Goal: Transaction & Acquisition: Purchase product/service

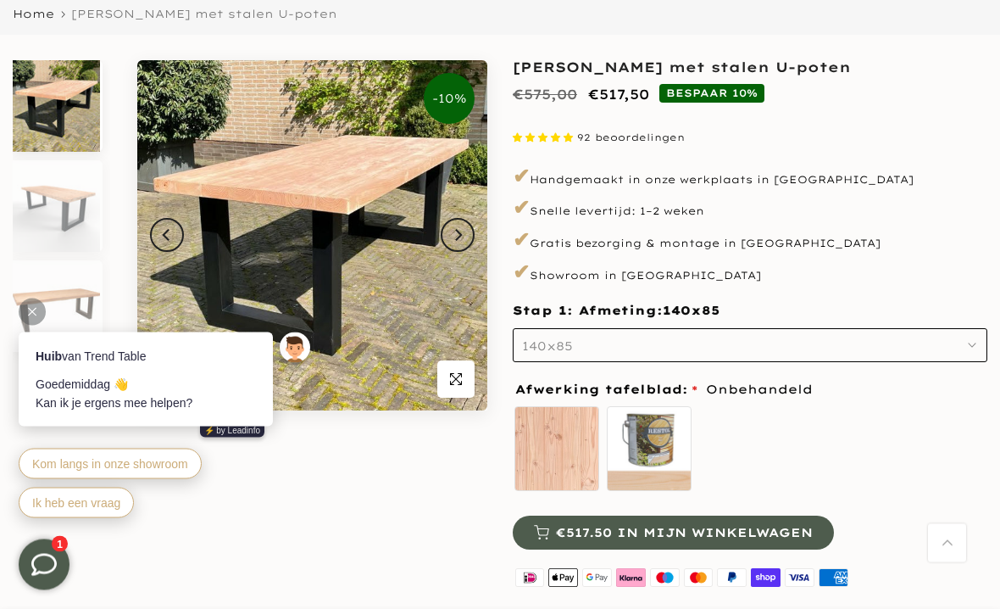
scroll to position [158, 0]
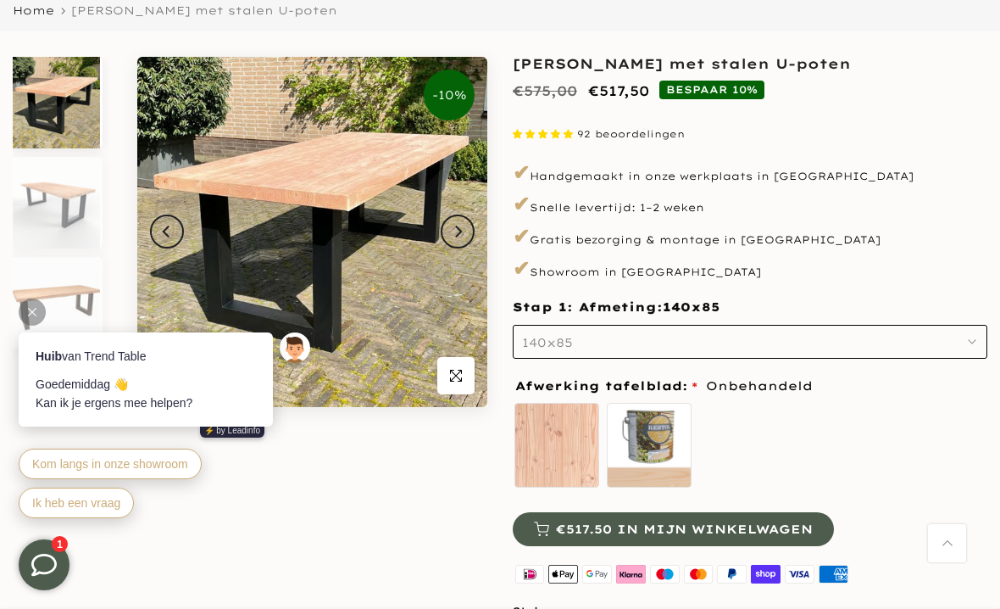
click at [44, 209] on img at bounding box center [56, 203] width 87 height 92
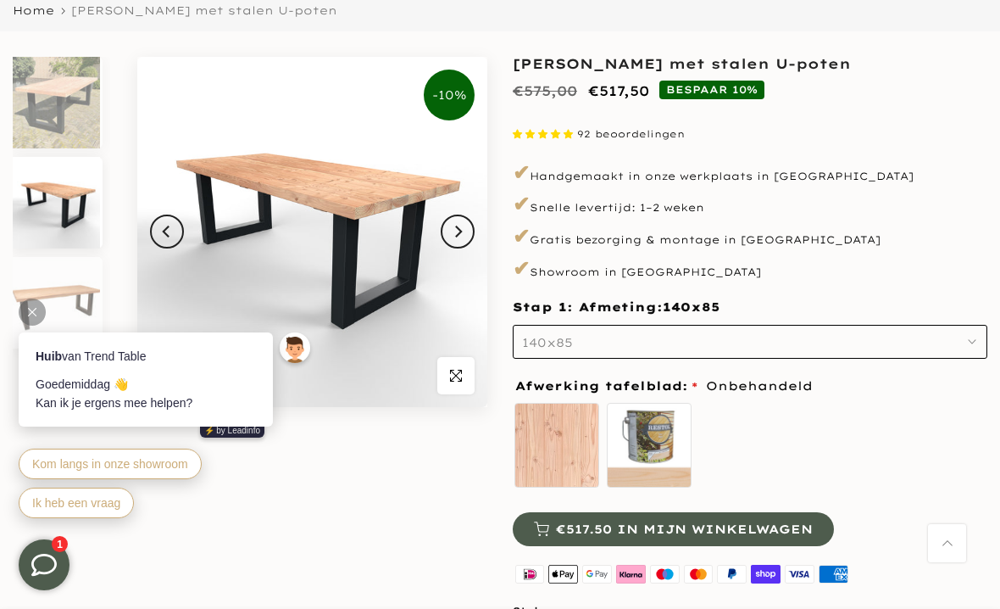
click at [48, 258] on body "Huib van Trend Table Goedemiddag 👋 Kan ik je ergens mee helpen? ⚡️ by Leadinfo …" at bounding box center [167, 395] width 331 height 288
click at [55, 292] on img at bounding box center [56, 303] width 87 height 92
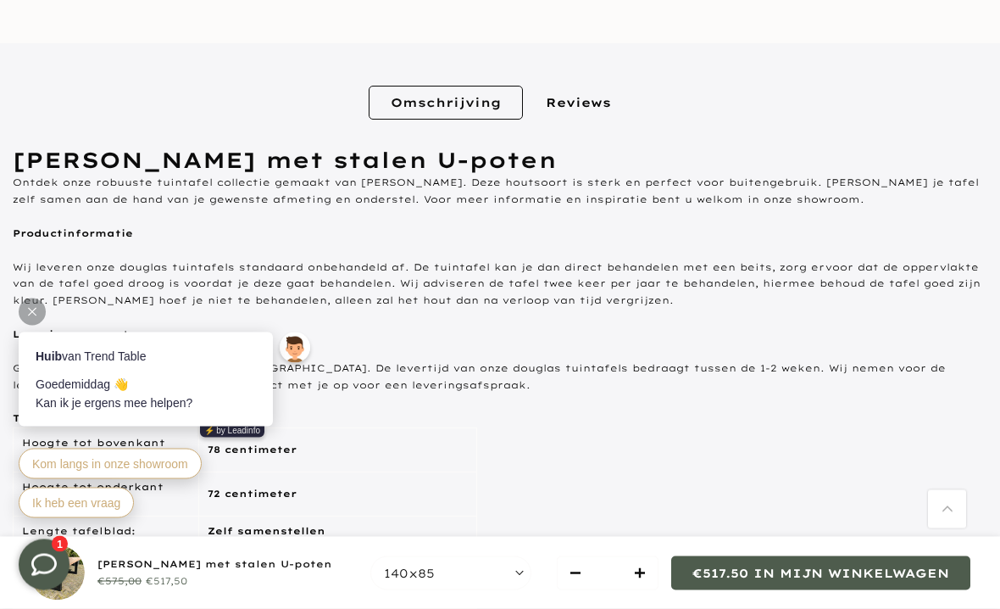
scroll to position [803, 0]
click at [39, 259] on p "Wij leveren onze douglas tuintafels standaard onbehandeld af. De tuintafel kan …" at bounding box center [500, 284] width 975 height 50
click at [31, 318] on div at bounding box center [32, 311] width 27 height 27
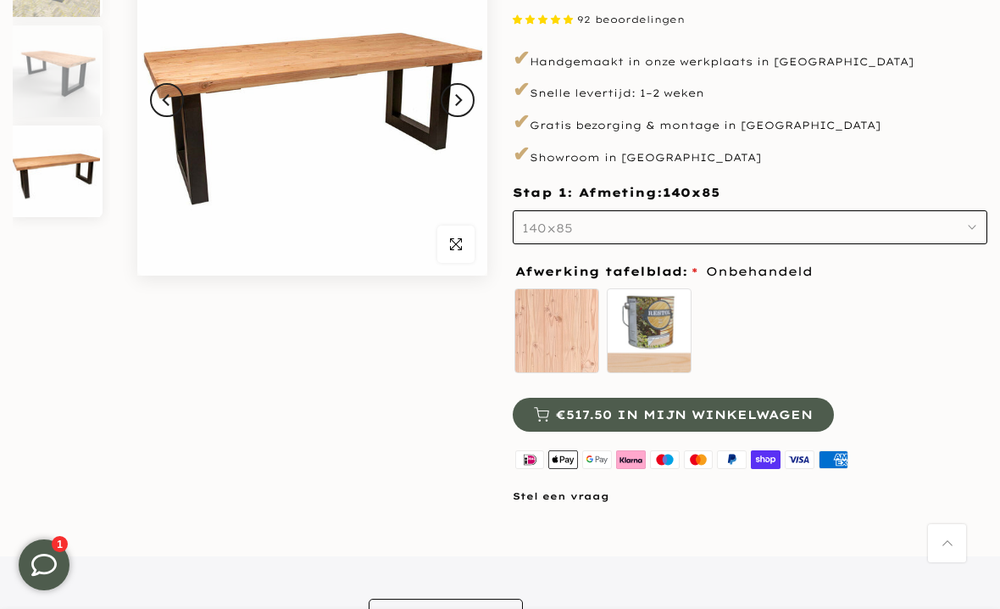
scroll to position [282, 0]
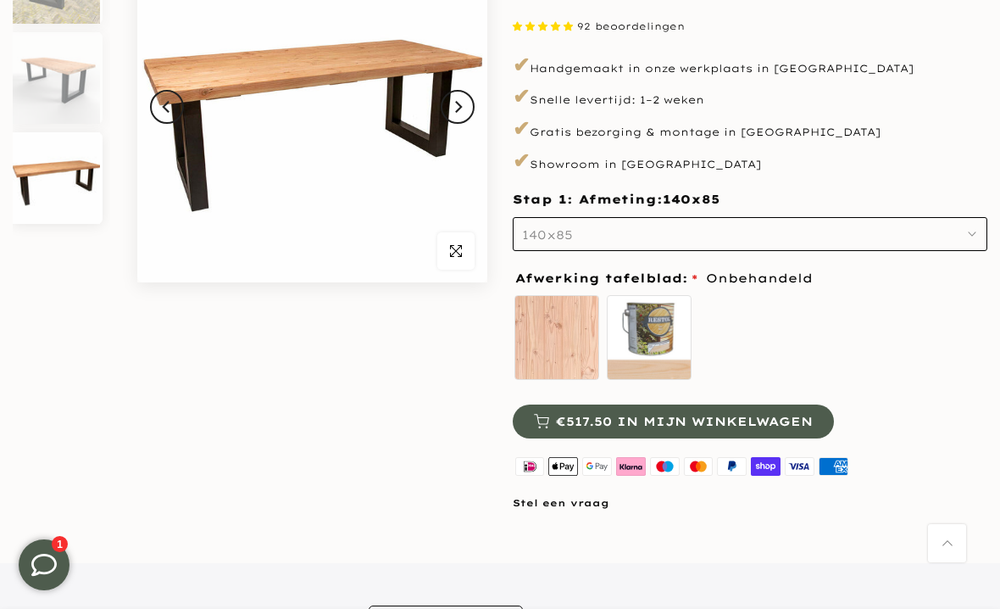
click at [556, 221] on button "140x85" at bounding box center [750, 234] width 475 height 34
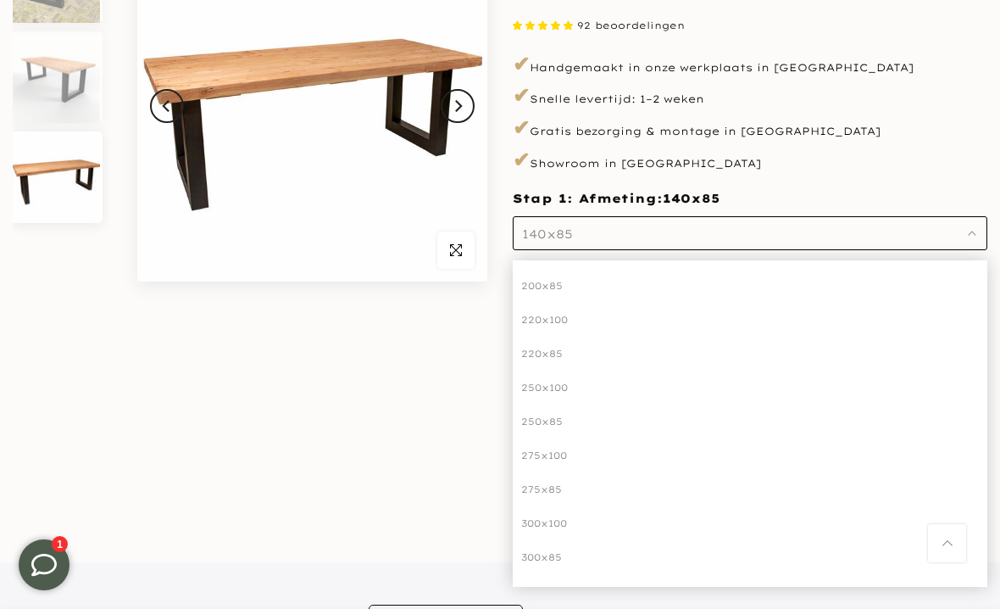
scroll to position [242, 0]
click at [544, 324] on div "220x100" at bounding box center [750, 320] width 475 height 34
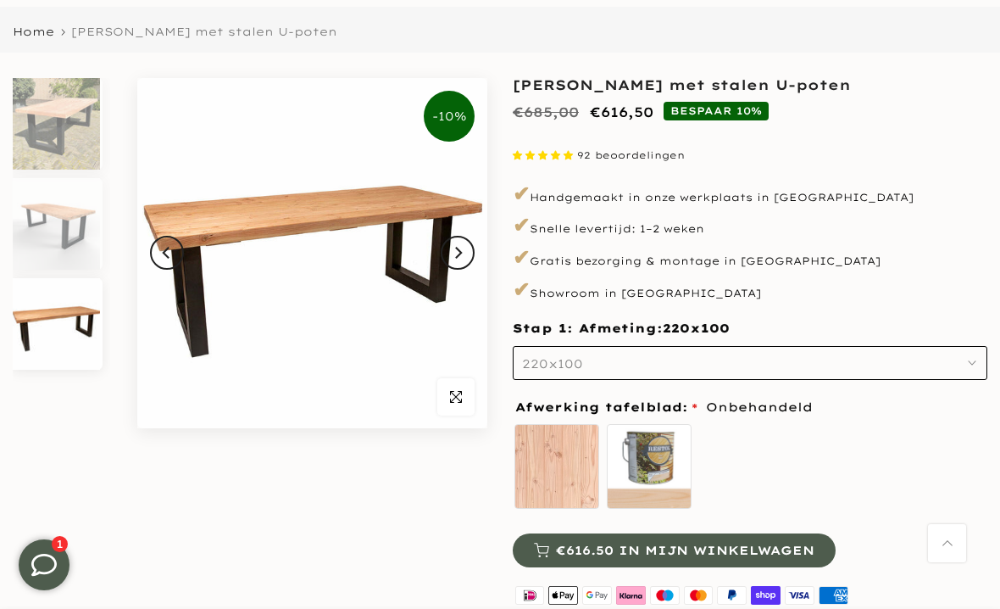
scroll to position [135, 0]
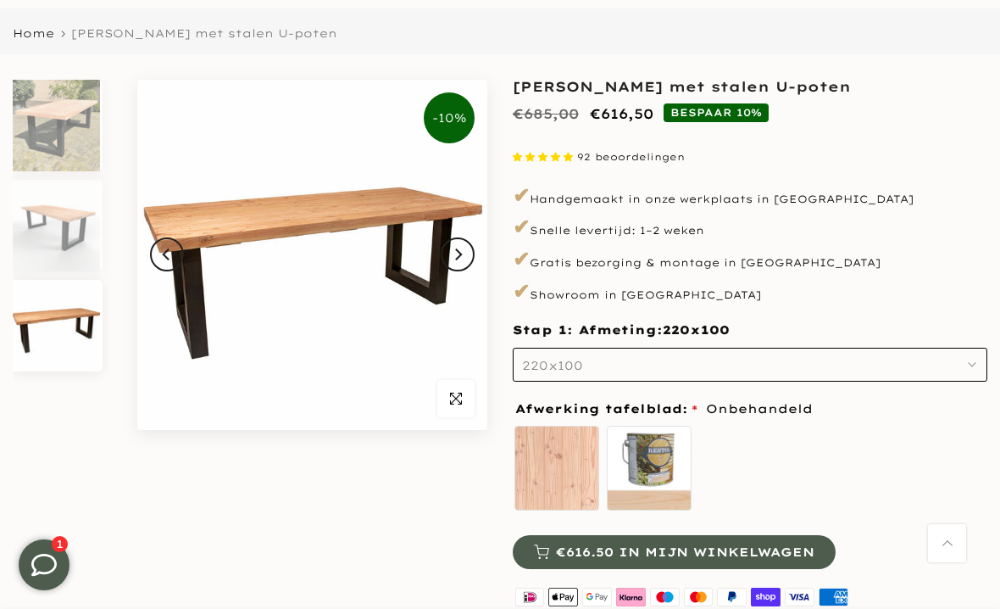
click at [468, 258] on button "Next" at bounding box center [458, 254] width 34 height 34
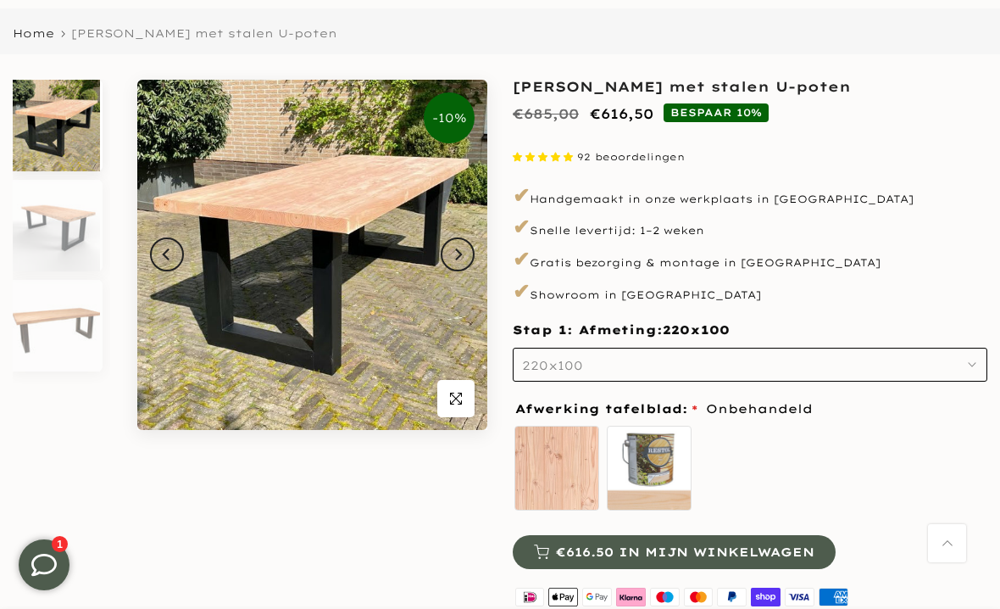
click at [466, 253] on button "Next" at bounding box center [458, 254] width 34 height 34
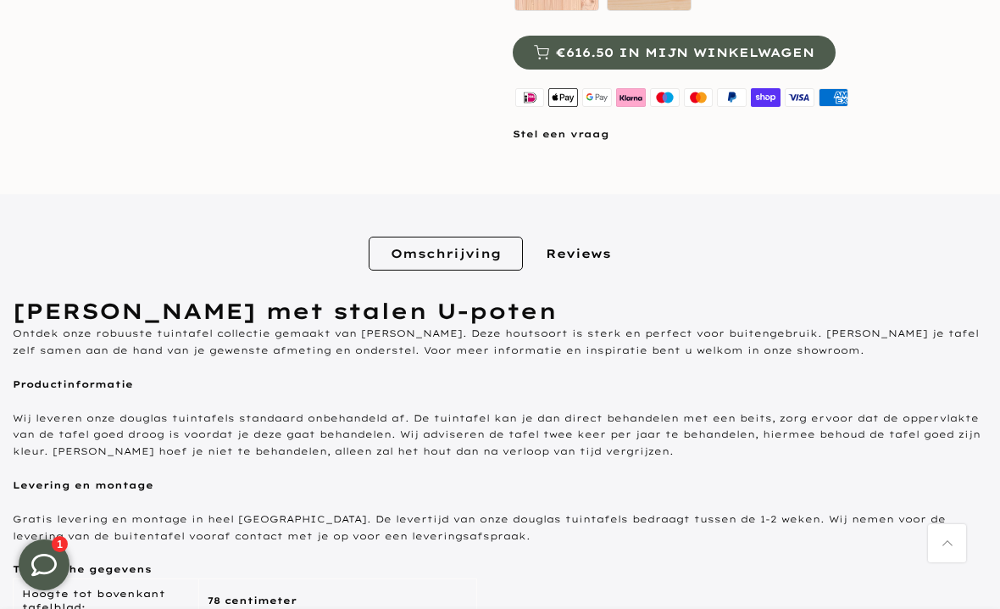
click at [582, 258] on link "Reviews" at bounding box center [578, 253] width 109 height 34
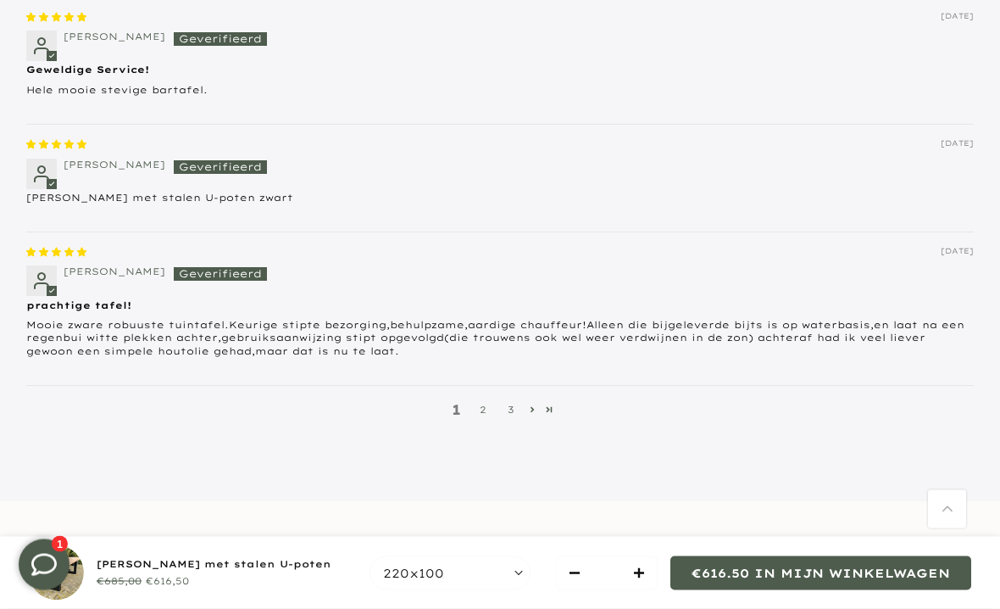
scroll to position [1548, 0]
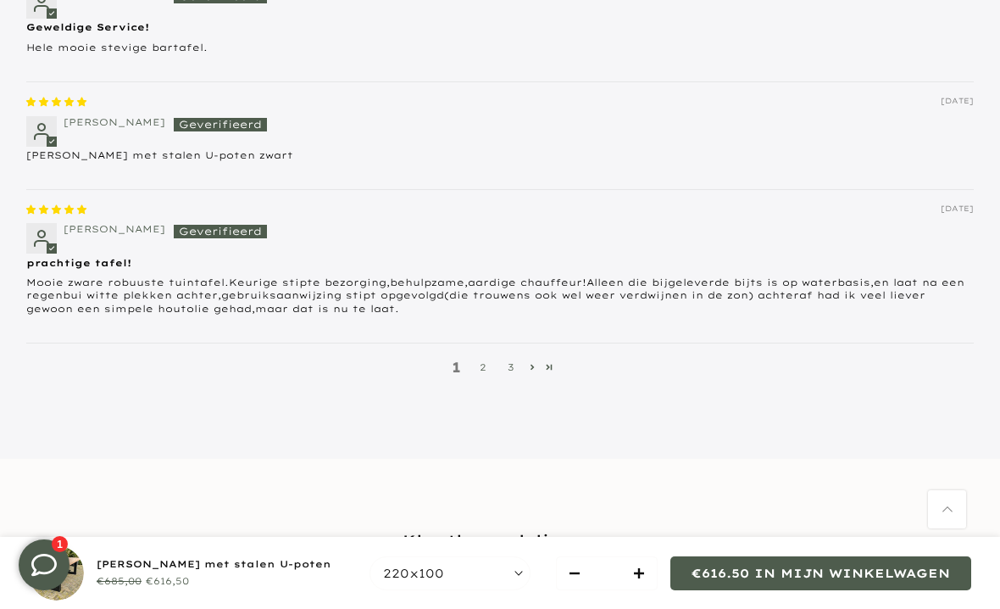
click at [481, 363] on link "2" at bounding box center [483, 367] width 27 height 16
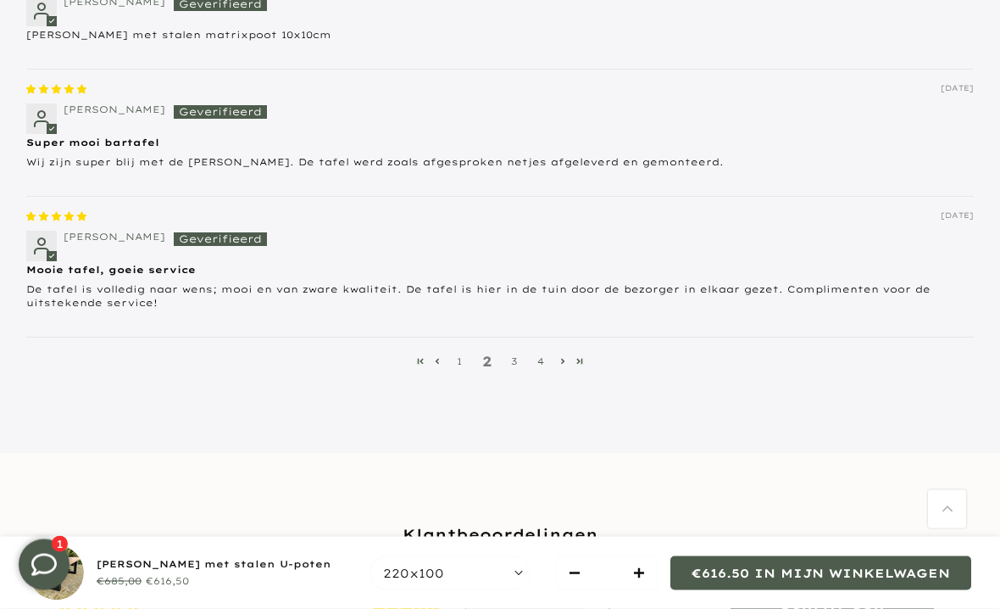
scroll to position [1599, 0]
click at [514, 359] on link "3" at bounding box center [513, 361] width 27 height 16
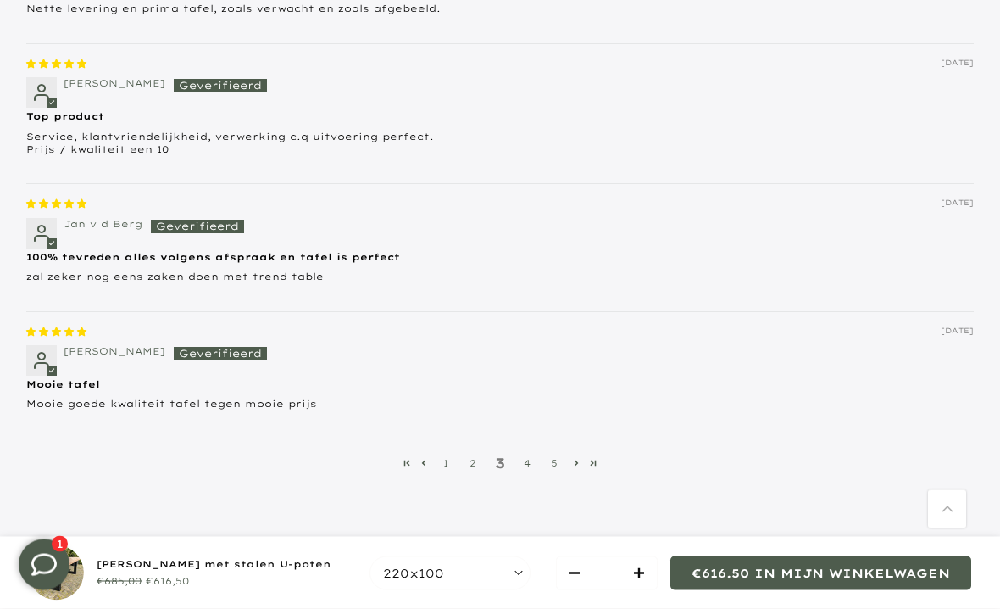
scroll to position [1531, 0]
click at [542, 455] on link "5" at bounding box center [554, 463] width 27 height 16
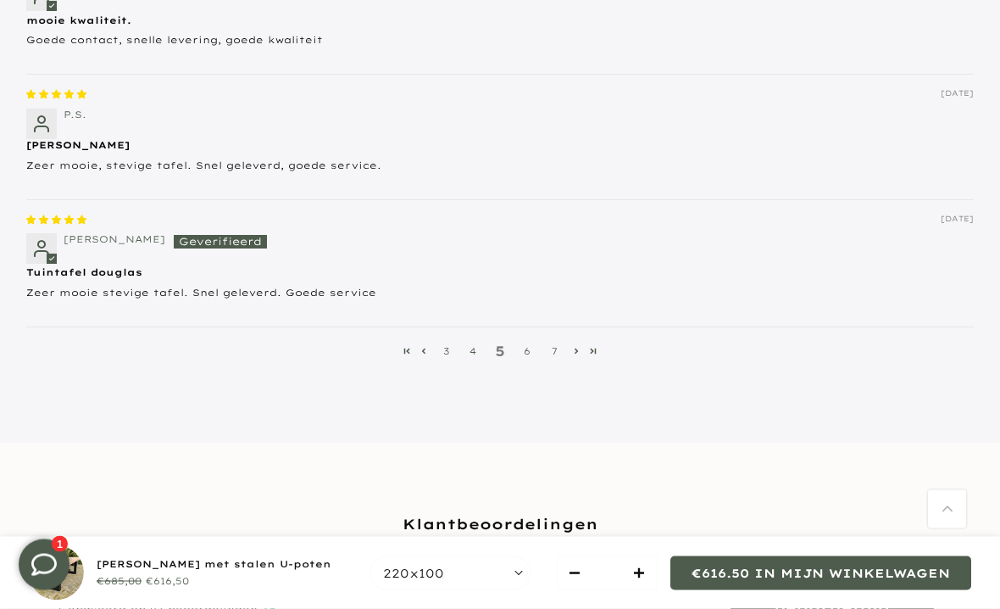
scroll to position [1642, 0]
click at [527, 342] on link "6" at bounding box center [527, 350] width 27 height 16
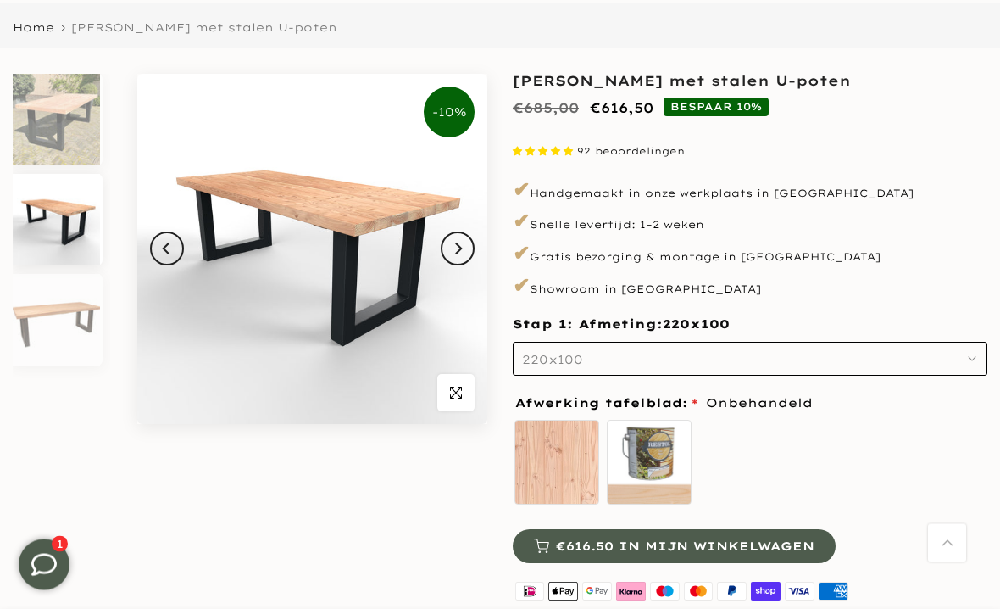
scroll to position [0, 0]
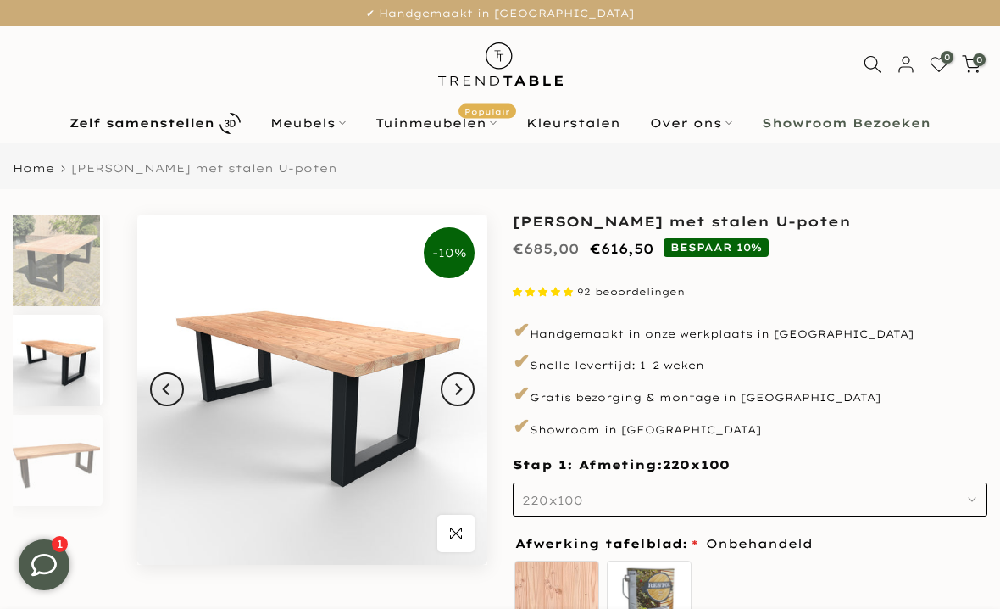
click at [30, 174] on link "Home" at bounding box center [34, 168] width 42 height 11
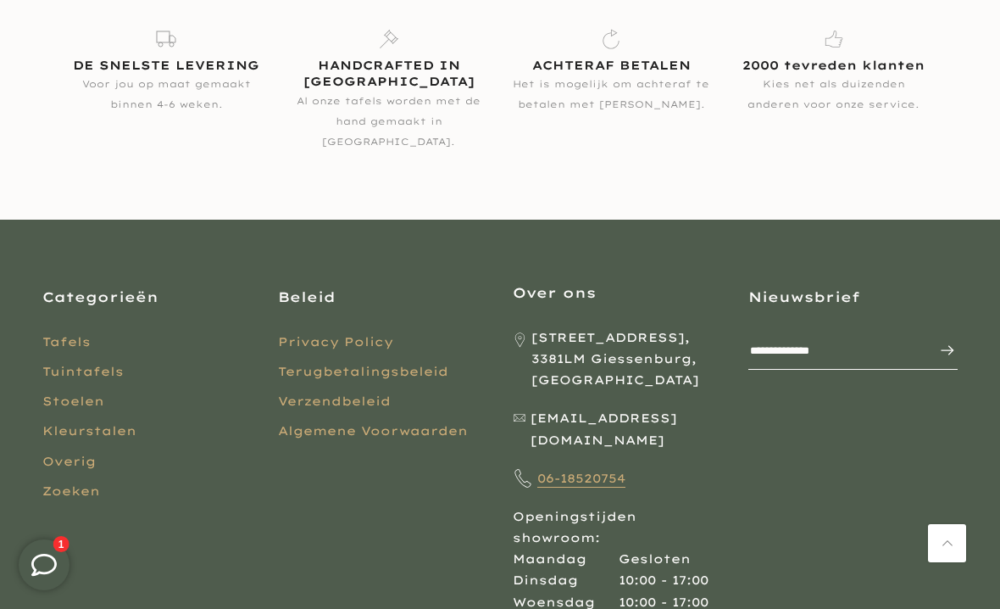
scroll to position [2753, 0]
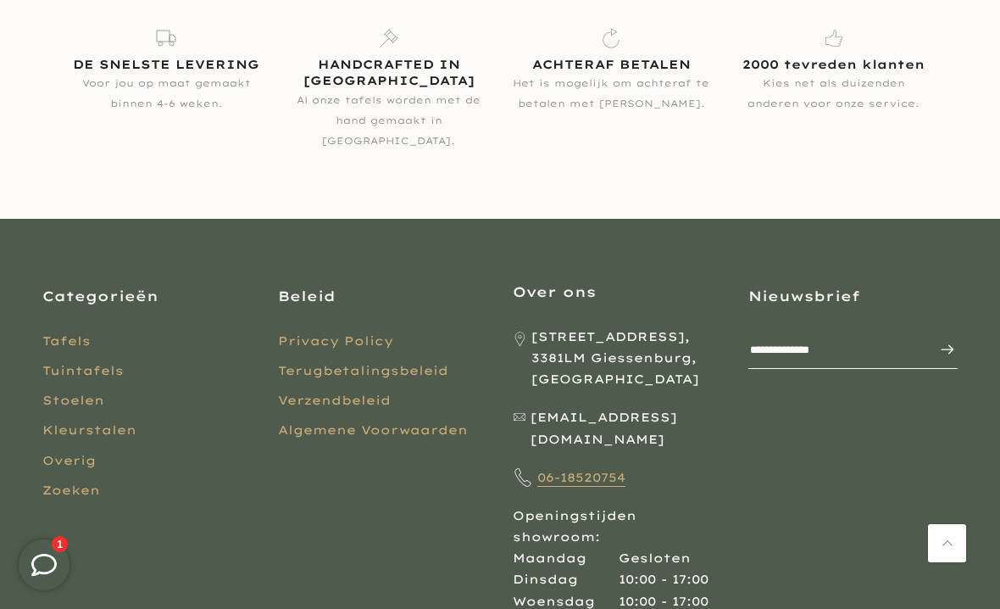
click at [62, 363] on link "Tuintafels" at bounding box center [82, 370] width 81 height 15
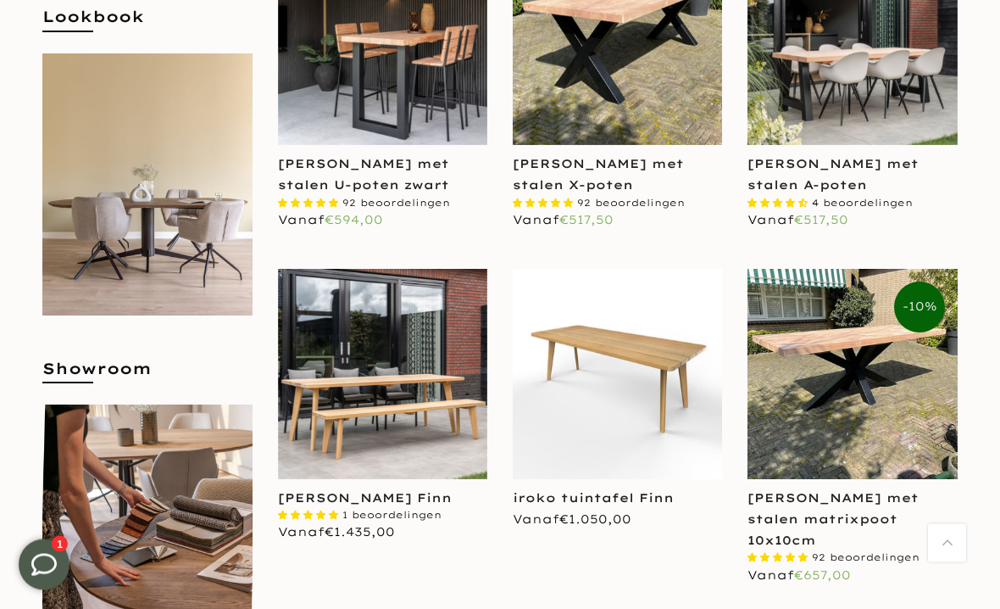
scroll to position [522, 0]
click at [786, 501] on link "[PERSON_NAME] met stalen matrixpoot 10x10cm" at bounding box center [833, 519] width 171 height 58
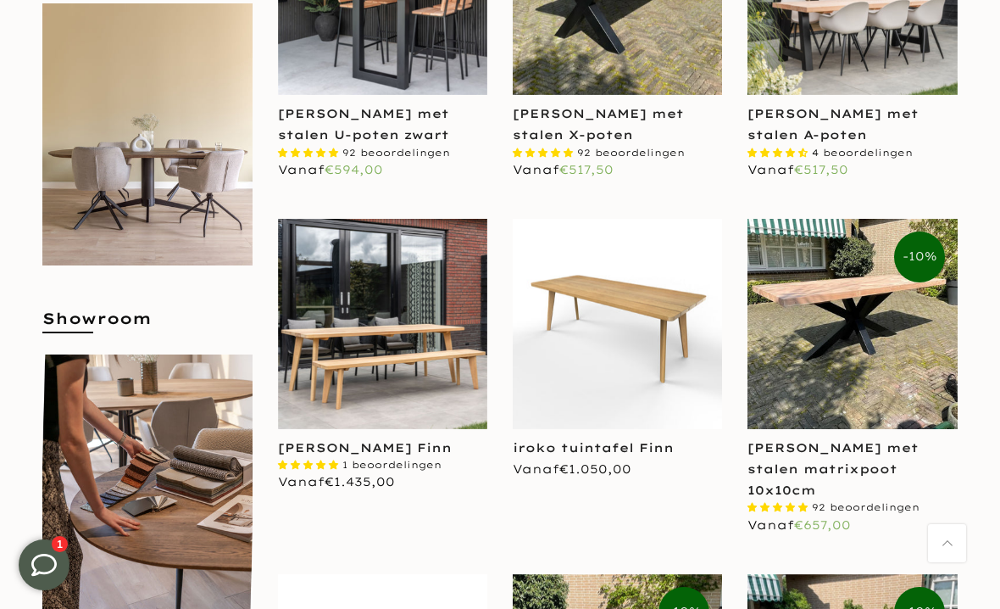
click at [795, 474] on link "[PERSON_NAME] met stalen matrixpoot 10x10cm" at bounding box center [833, 469] width 171 height 58
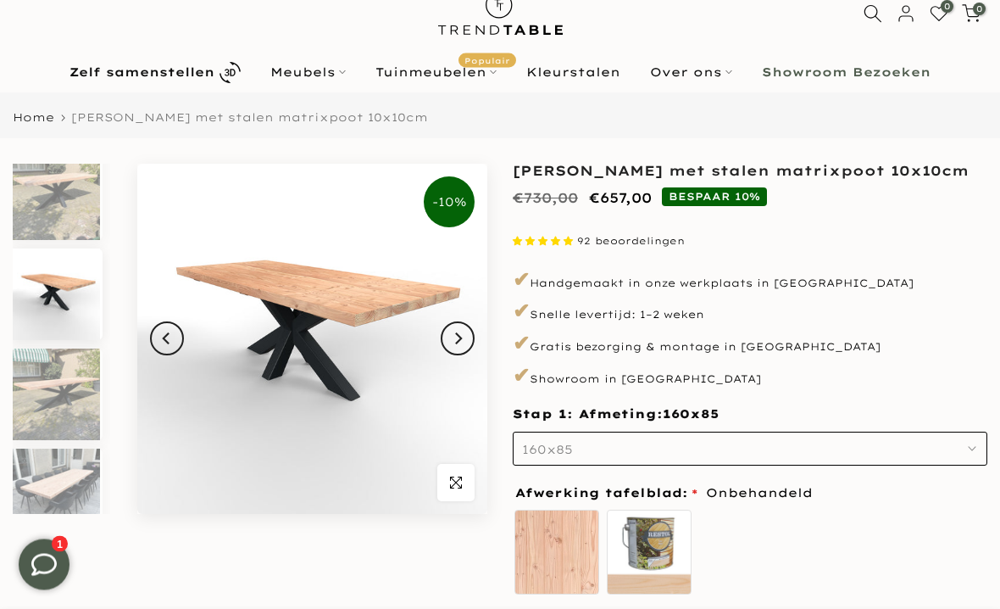
scroll to position [51, 0]
click at [449, 355] on img at bounding box center [312, 339] width 350 height 350
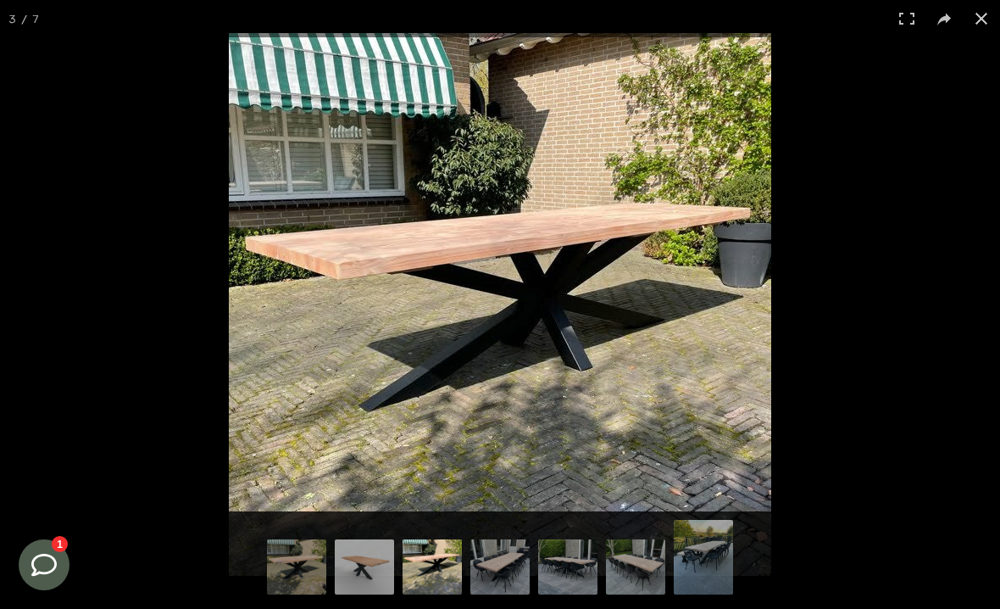
click at [361, 566] on img at bounding box center [364, 568] width 59 height 59
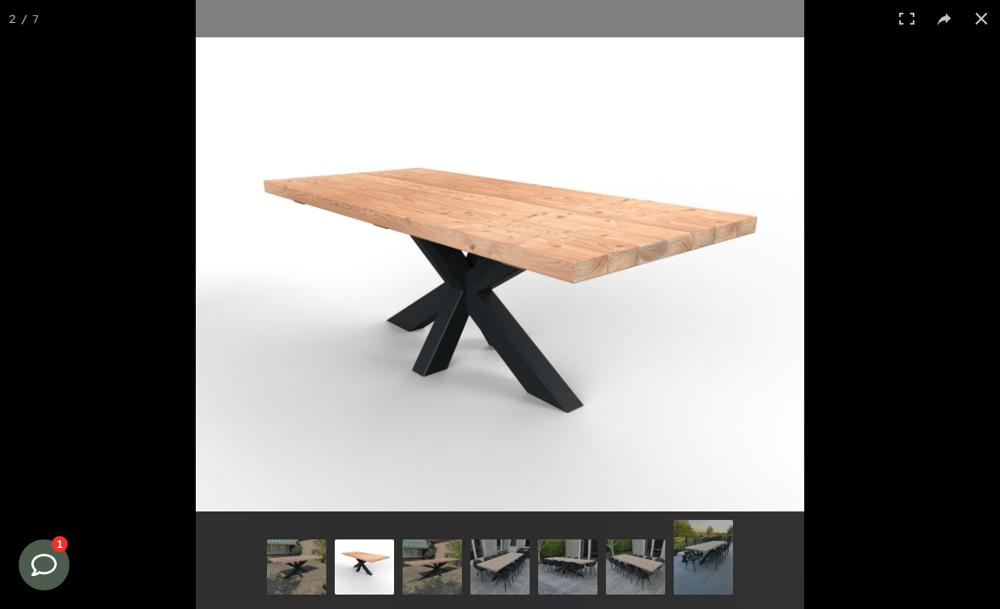
click at [419, 572] on img at bounding box center [432, 568] width 59 height 59
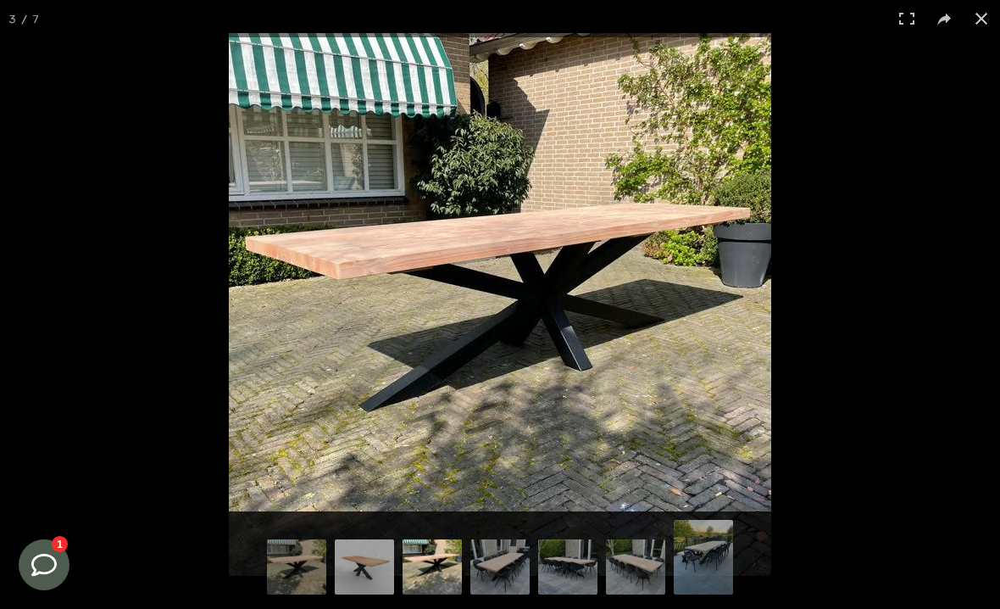
click at [494, 569] on img at bounding box center [499, 568] width 59 height 59
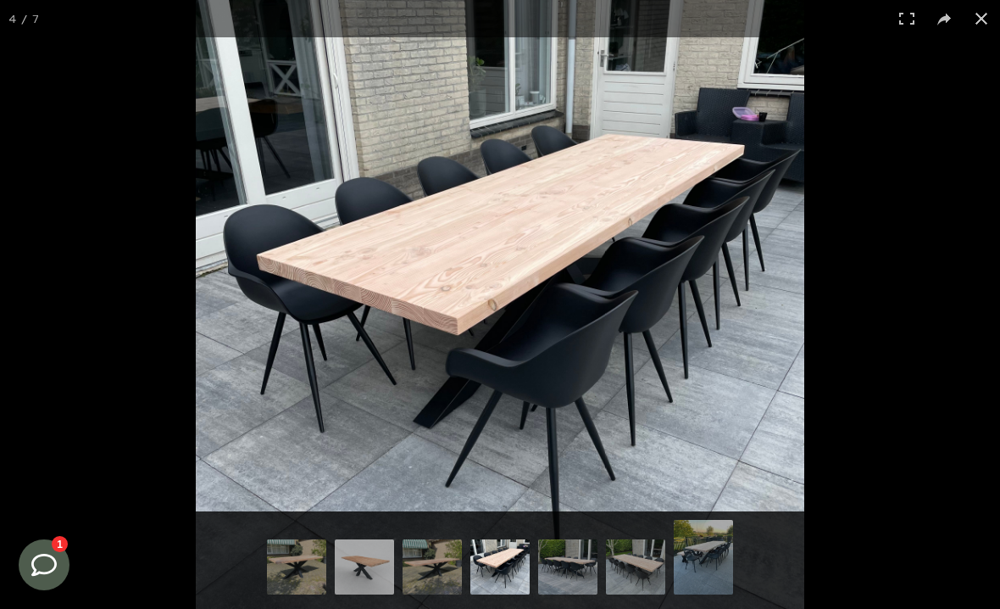
click at [561, 572] on img at bounding box center [567, 568] width 59 height 59
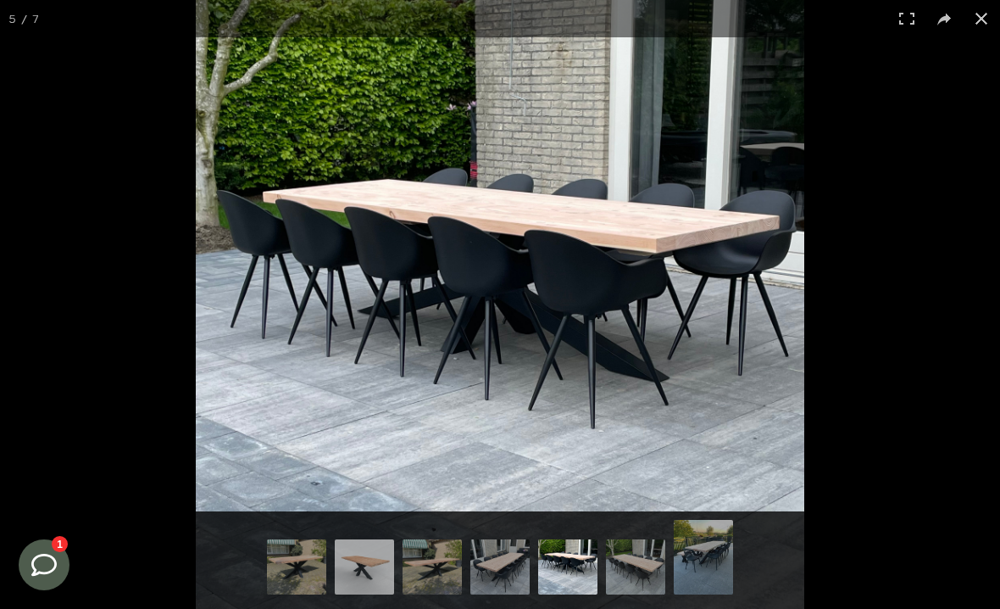
click at [552, 577] on img at bounding box center [567, 564] width 59 height 59
click at [638, 567] on img at bounding box center [635, 568] width 59 height 59
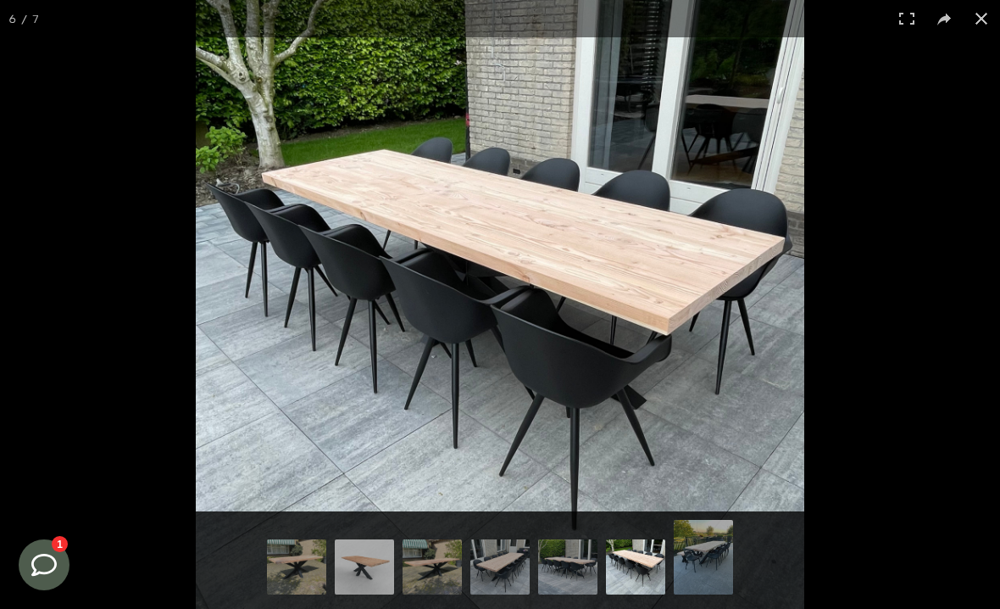
click at [707, 552] on img at bounding box center [703, 559] width 59 height 79
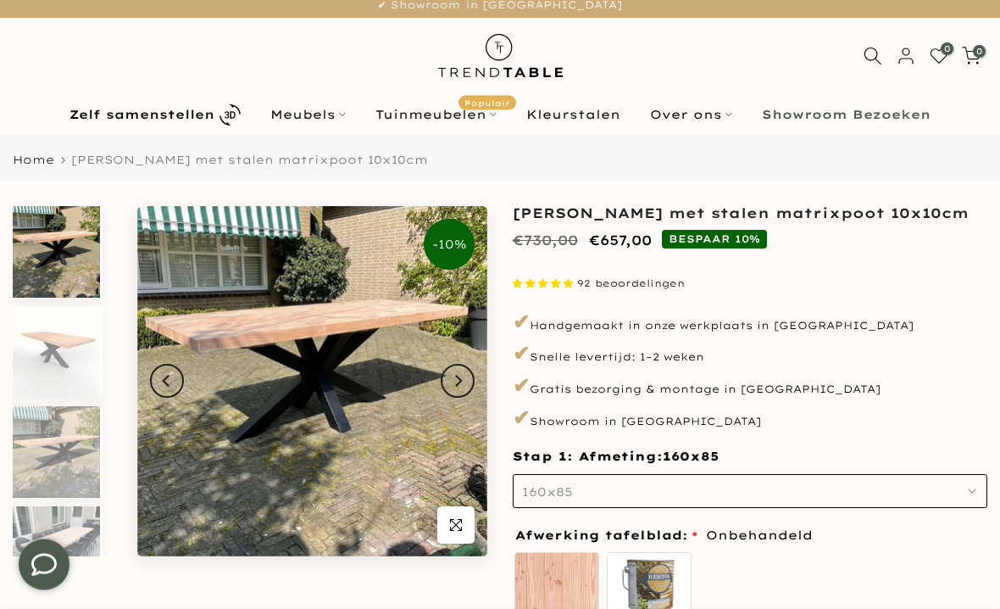
scroll to position [8, 0]
click at [547, 497] on button "160x85" at bounding box center [750, 491] width 475 height 34
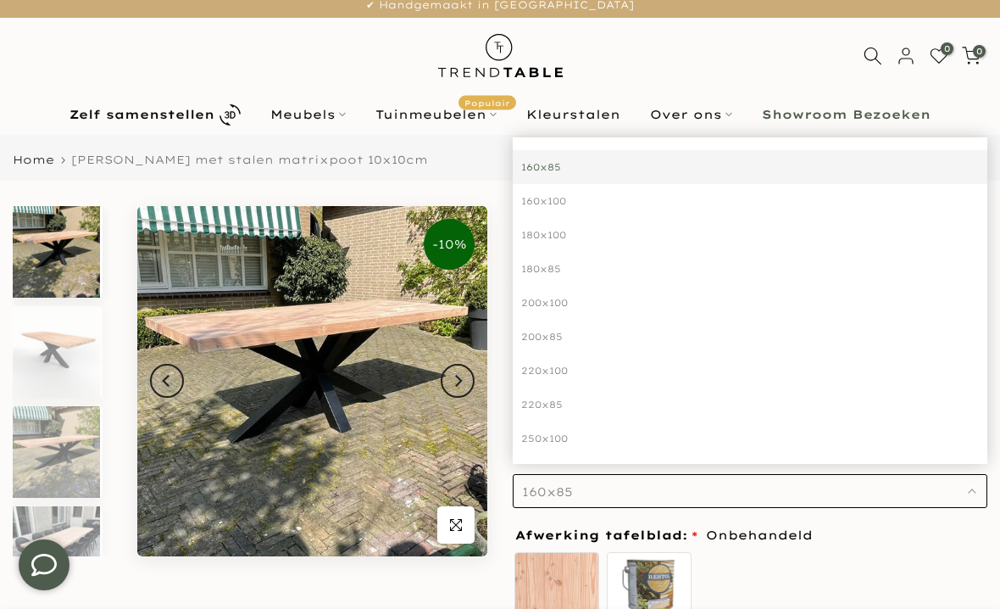
click at [531, 369] on div "220x100" at bounding box center [750, 370] width 475 height 34
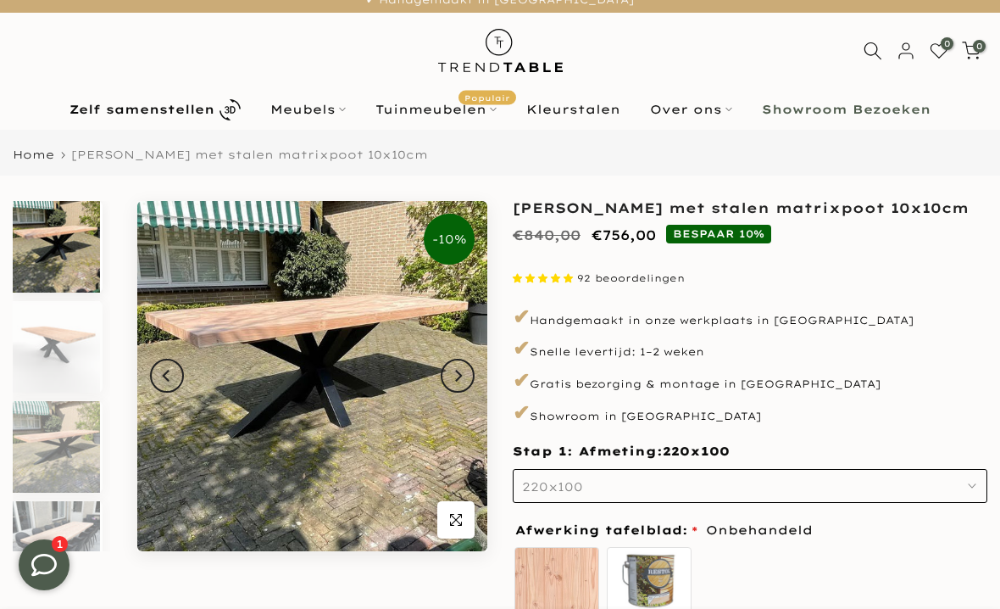
scroll to position [14, 0]
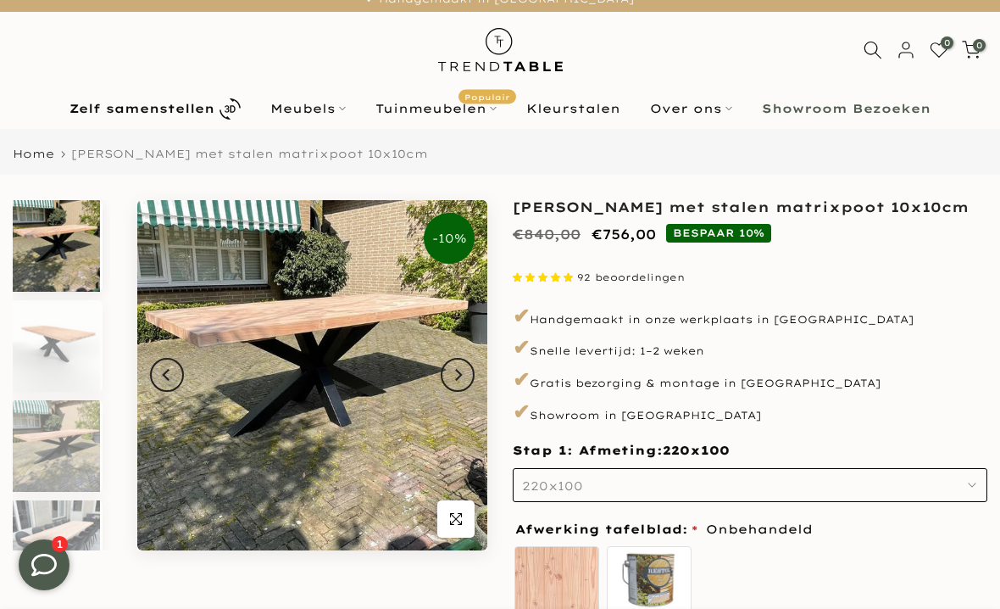
click at [209, 346] on img at bounding box center [312, 375] width 350 height 350
